Goal: Information Seeking & Learning: Learn about a topic

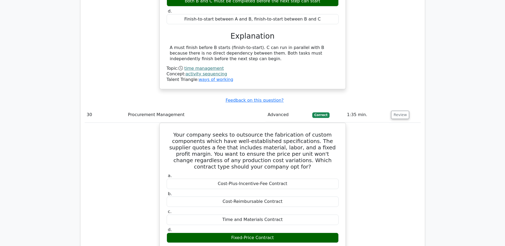
scroll to position [9062, 0]
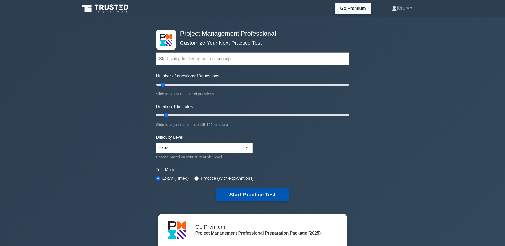
click at [246, 194] on button "Start Practice Test" at bounding box center [252, 194] width 72 height 12
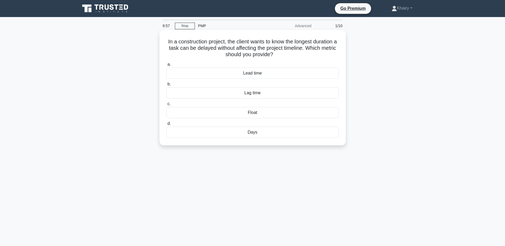
drag, startPoint x: 163, startPoint y: 39, endPoint x: 298, endPoint y: 54, distance: 136.1
click at [298, 54] on div "In a construction project, the client wants to know the longest duration a task…" at bounding box center [253, 87] width 182 height 111
copy h5 "In a construction project, the client wants to know the longest duration a task…"
click at [252, 114] on div "Float" at bounding box center [252, 112] width 172 height 11
click at [166, 106] on input "c. Float" at bounding box center [166, 103] width 0 height 3
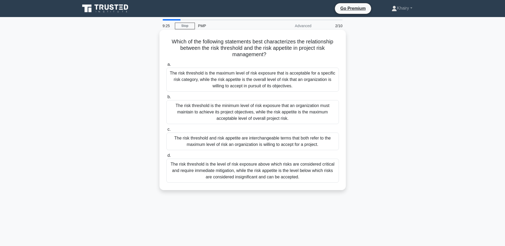
drag, startPoint x: 166, startPoint y: 40, endPoint x: 168, endPoint y: 35, distance: 5.6
click at [168, 35] on div "Which of the following statements best characterizes the relationship between t…" at bounding box center [253, 110] width 182 height 156
click at [231, 78] on div "The risk threshold is the maximum level of risk exposure that is acceptable for…" at bounding box center [252, 80] width 172 height 24
click at [166, 66] on input "a. The risk threshold is the maximum level of risk exposure that is acceptable …" at bounding box center [166, 64] width 0 height 3
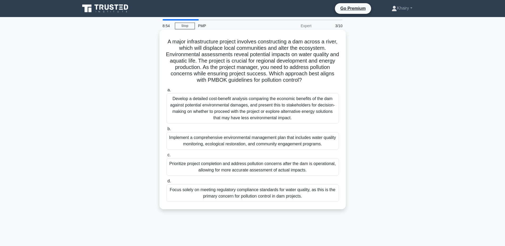
drag, startPoint x: 170, startPoint y: 39, endPoint x: 313, endPoint y: 81, distance: 149.3
click at [313, 81] on h5 "A major infrastructure project involves constructing a dam across a river, whic…" at bounding box center [253, 60] width 174 height 45
copy h5 "A major infrastructure project involves constructing a dam across a river, whic…"
click at [236, 108] on div "Develop a detailed cost-benefit analysis comparing the economic benefits of the…" at bounding box center [252, 108] width 172 height 30
click at [166, 92] on input "a. Develop a detailed cost-benefit analysis comparing the economic benefits of …" at bounding box center [166, 89] width 0 height 3
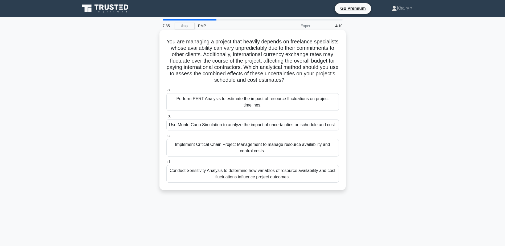
drag, startPoint x: 177, startPoint y: 39, endPoint x: 334, endPoint y: 81, distance: 162.1
click at [334, 81] on h5 "You are managing a project that heavily depends on freelance specialists whose …" at bounding box center [253, 60] width 174 height 45
copy h5 "You are managing a project that heavily depends on freelance specialists whose …"
click at [215, 126] on div "Use Monte Carlo Simulation to analyze the impact of uncertainties on schedule a…" at bounding box center [252, 124] width 172 height 11
click at [166, 118] on input "b. Use Monte Carlo Simulation to analyze the impact of uncertainties on schedul…" at bounding box center [166, 115] width 0 height 3
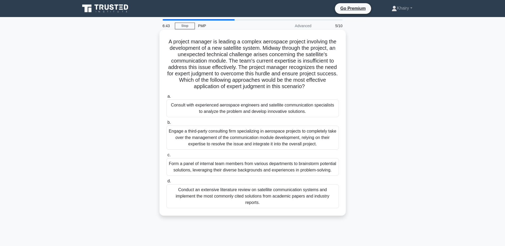
drag, startPoint x: 164, startPoint y: 39, endPoint x: 321, endPoint y: 87, distance: 164.1
click at [321, 87] on div "A project manager is leading a complex aerospace project involving the developm…" at bounding box center [253, 123] width 182 height 182
copy h5 "A project manager is leading a complex aerospace project involving the developm…"
click at [229, 139] on div "Engage a third-party consulting firm specializing in aerospace projects to comp…" at bounding box center [252, 138] width 172 height 24
click at [166, 124] on input "b. Engage a third-party consulting firm specializing in aerospace projects to c…" at bounding box center [166, 122] width 0 height 3
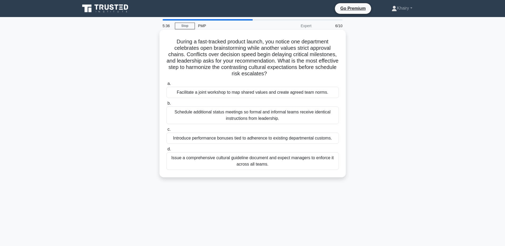
drag, startPoint x: 172, startPoint y: 38, endPoint x: 307, endPoint y: 73, distance: 139.5
click at [307, 73] on div "During a fast-tracked product launch, you notice one department celebrates open…" at bounding box center [253, 103] width 182 height 143
copy h5 "During a fast-tracked product launch, you notice one department celebrates open…"
click at [205, 92] on div "Facilitate a joint workshop to map shared values and create agreed team norms." at bounding box center [252, 92] width 172 height 11
click at [166, 85] on input "a. Facilitate a joint workshop to map shared values and create agreed team norm…" at bounding box center [166, 83] width 0 height 3
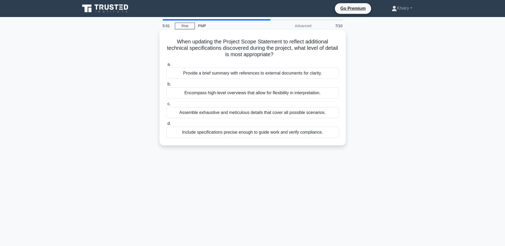
drag, startPoint x: 171, startPoint y: 39, endPoint x: 322, endPoint y: 52, distance: 151.5
click at [322, 52] on h5 "When updating the Project Scope Statement to reflect additional technical speci…" at bounding box center [253, 48] width 174 height 20
copy h5 "When updating the Project Scope Statement to reflect additional technical speci…"
click at [233, 73] on div "Provide a brief summary with references to external documents for clarity." at bounding box center [252, 73] width 172 height 11
click at [166, 66] on input "a. Provide a brief summary with references to external documents for clarity." at bounding box center [166, 64] width 0 height 3
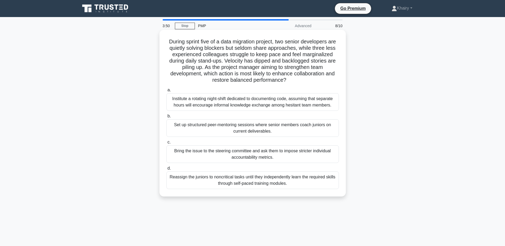
drag, startPoint x: 165, startPoint y: 40, endPoint x: 302, endPoint y: 80, distance: 143.0
click at [302, 80] on div "During sprint five of a data migration project, two senior developers are quiet…" at bounding box center [253, 113] width 182 height 162
copy h5 "During sprint five of a data migration project, two senior developers are quiet…"
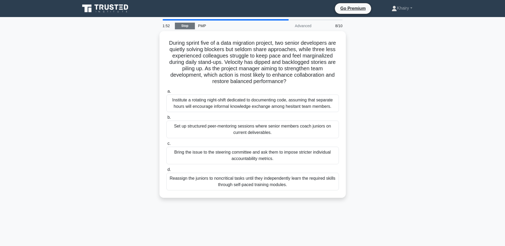
click at [184, 27] on link "Stop" at bounding box center [185, 26] width 20 height 7
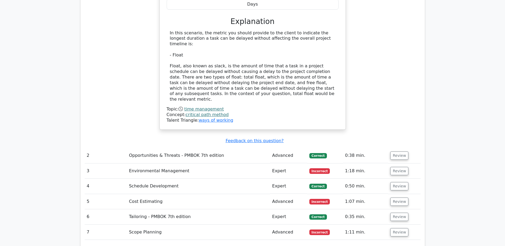
scroll to position [559, 0]
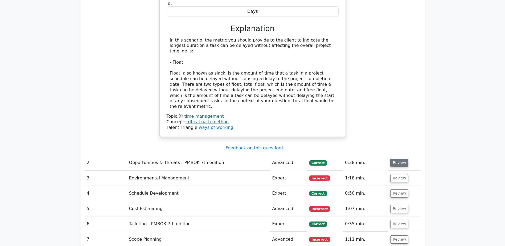
click at [398, 159] on button "Review" at bounding box center [399, 163] width 18 height 8
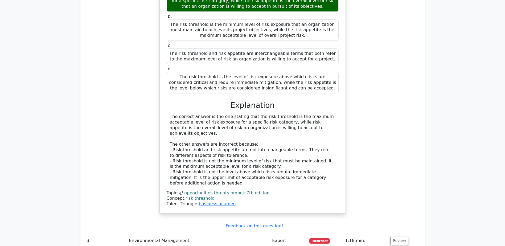
scroll to position [799, 0]
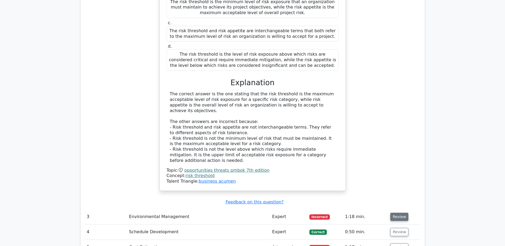
click at [397, 213] on button "Review" at bounding box center [399, 217] width 18 height 8
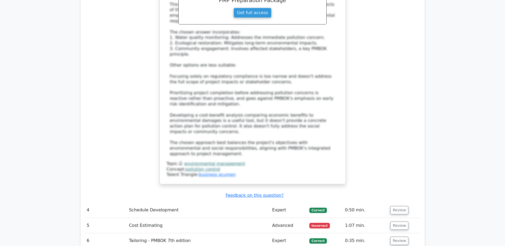
scroll to position [1251, 0]
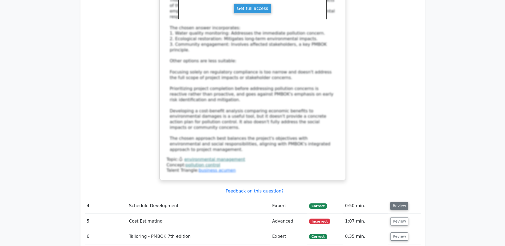
click at [397, 202] on button "Review" at bounding box center [399, 206] width 18 height 8
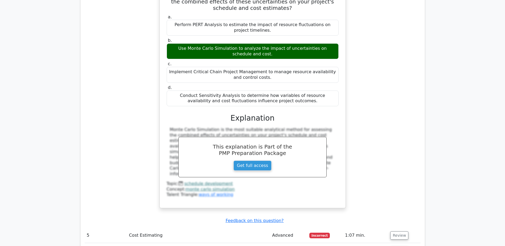
scroll to position [1517, 0]
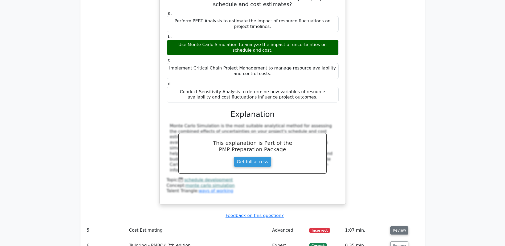
click at [394, 226] on button "Review" at bounding box center [399, 230] width 18 height 8
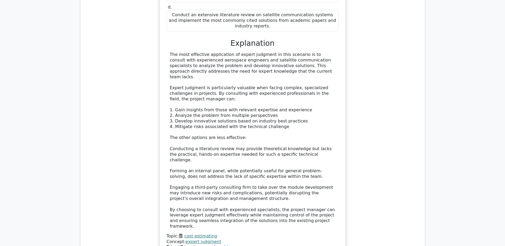
scroll to position [1943, 0]
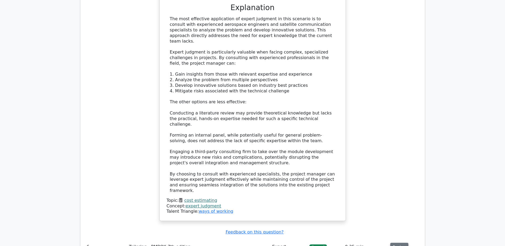
click at [395, 243] on button "Review" at bounding box center [399, 247] width 18 height 8
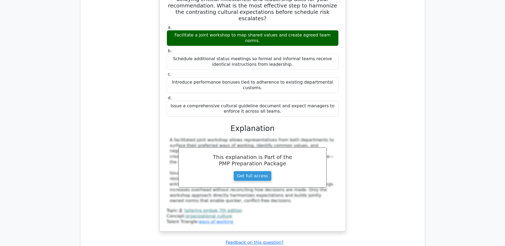
scroll to position [2236, 0]
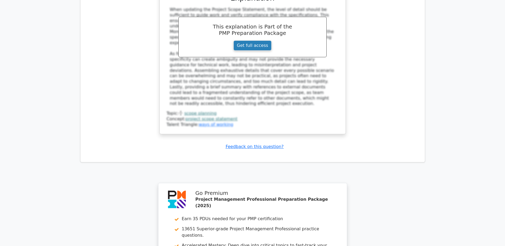
scroll to position [2609, 0]
